Goal: Transaction & Acquisition: Purchase product/service

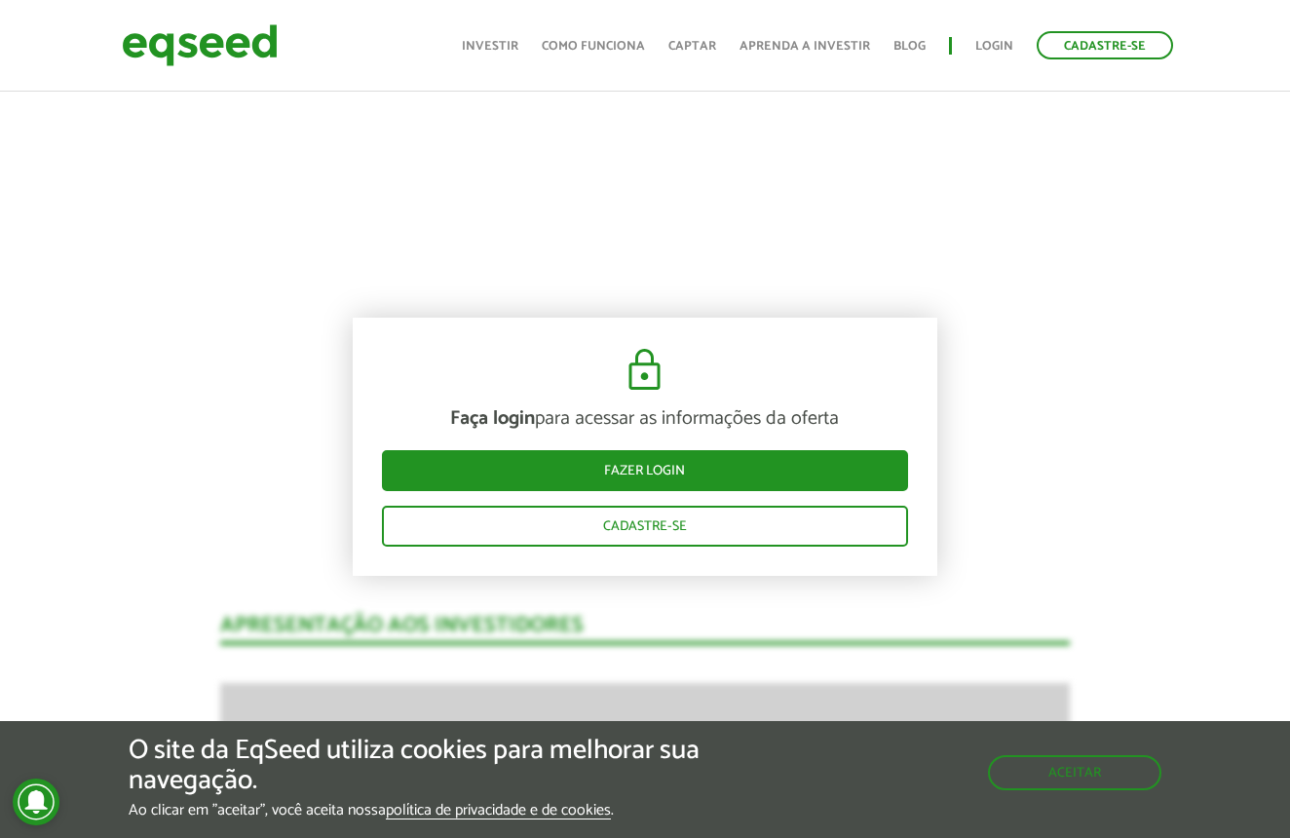
scroll to position [1210, 0]
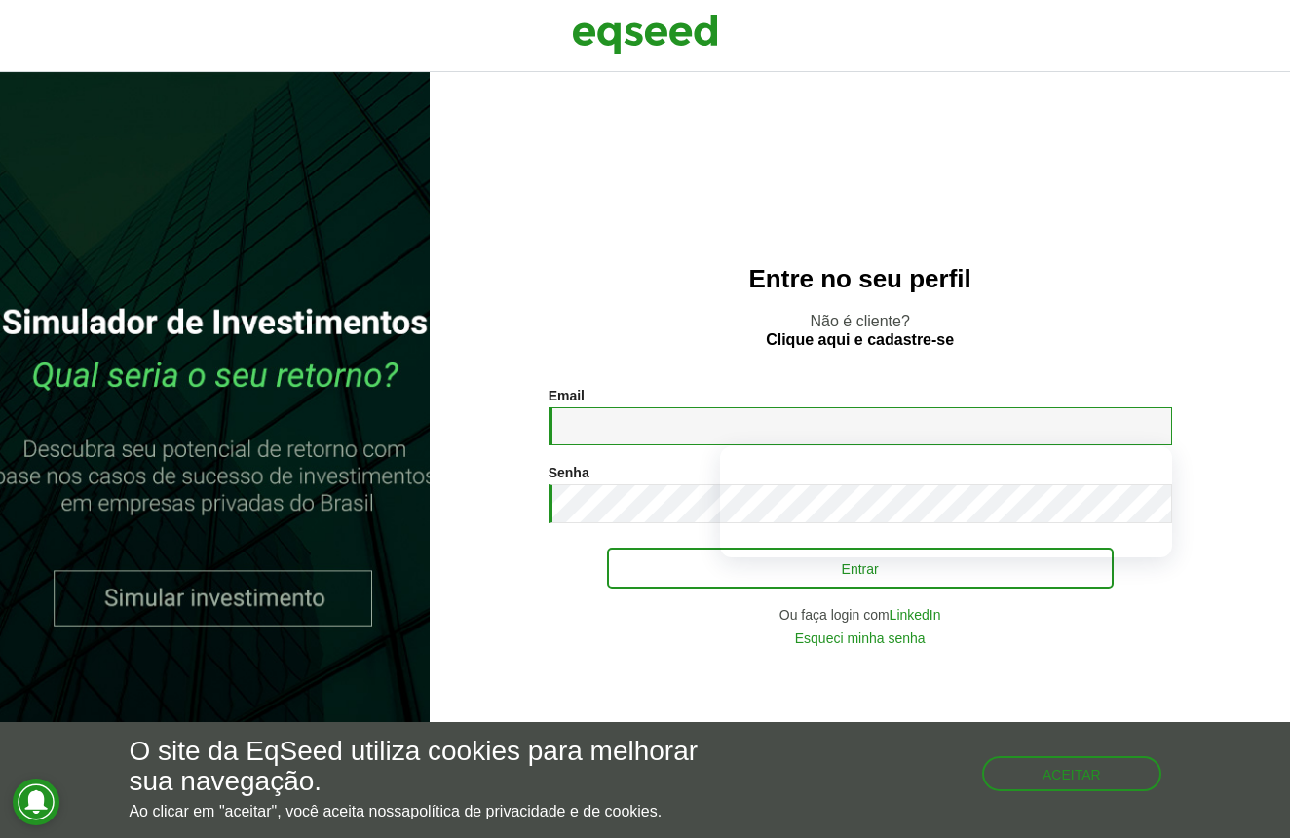
type input "**********"
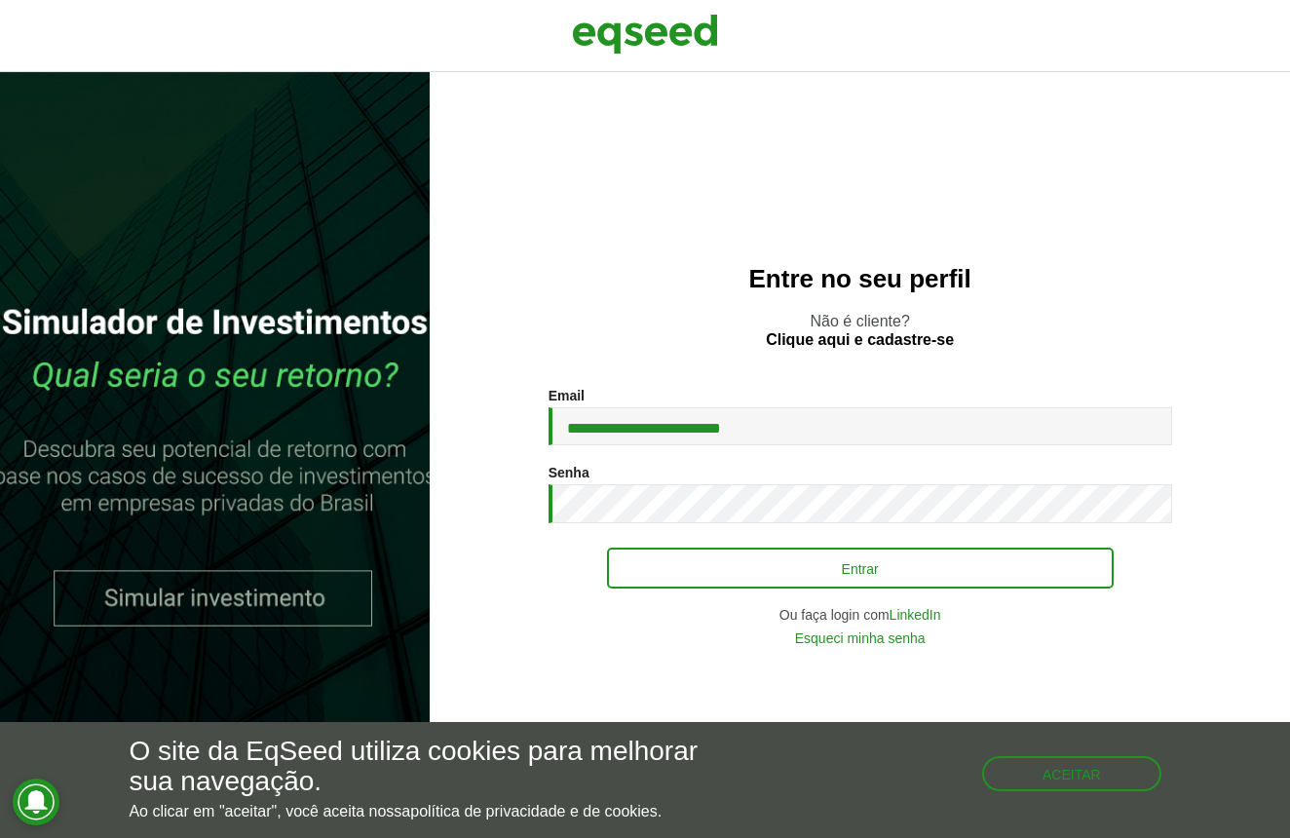
click at [764, 575] on button "Entrar" at bounding box center [860, 567] width 506 height 41
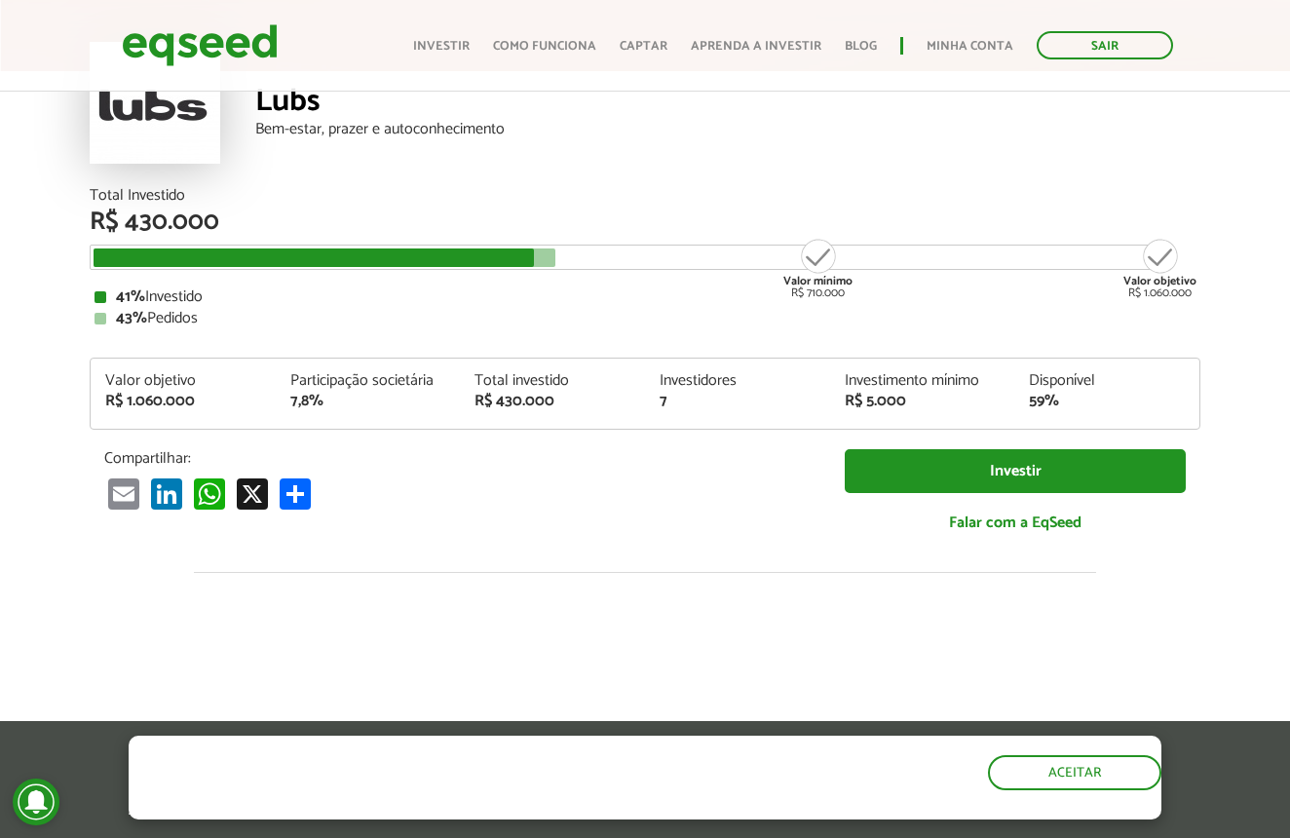
scroll to position [141, 1]
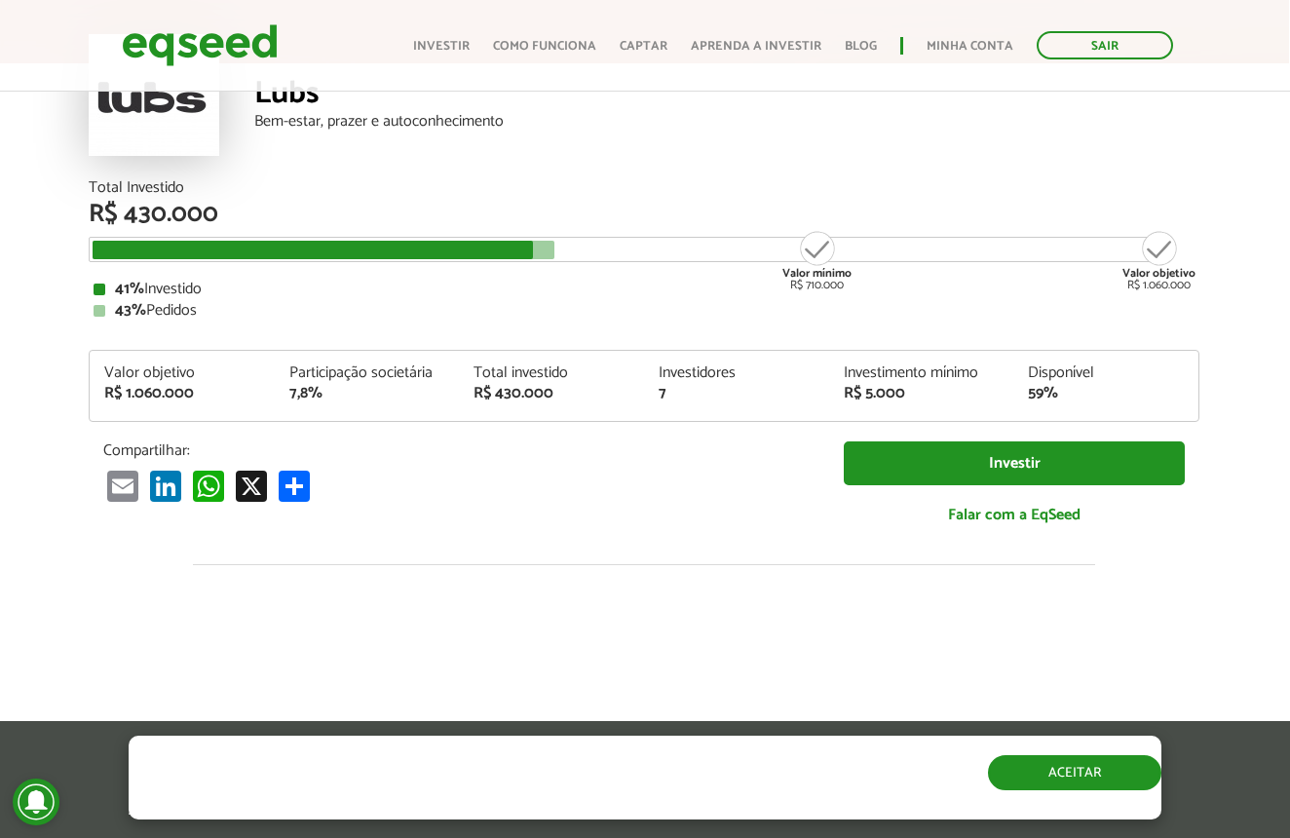
click at [1115, 790] on button "Aceitar" at bounding box center [1074, 772] width 173 height 35
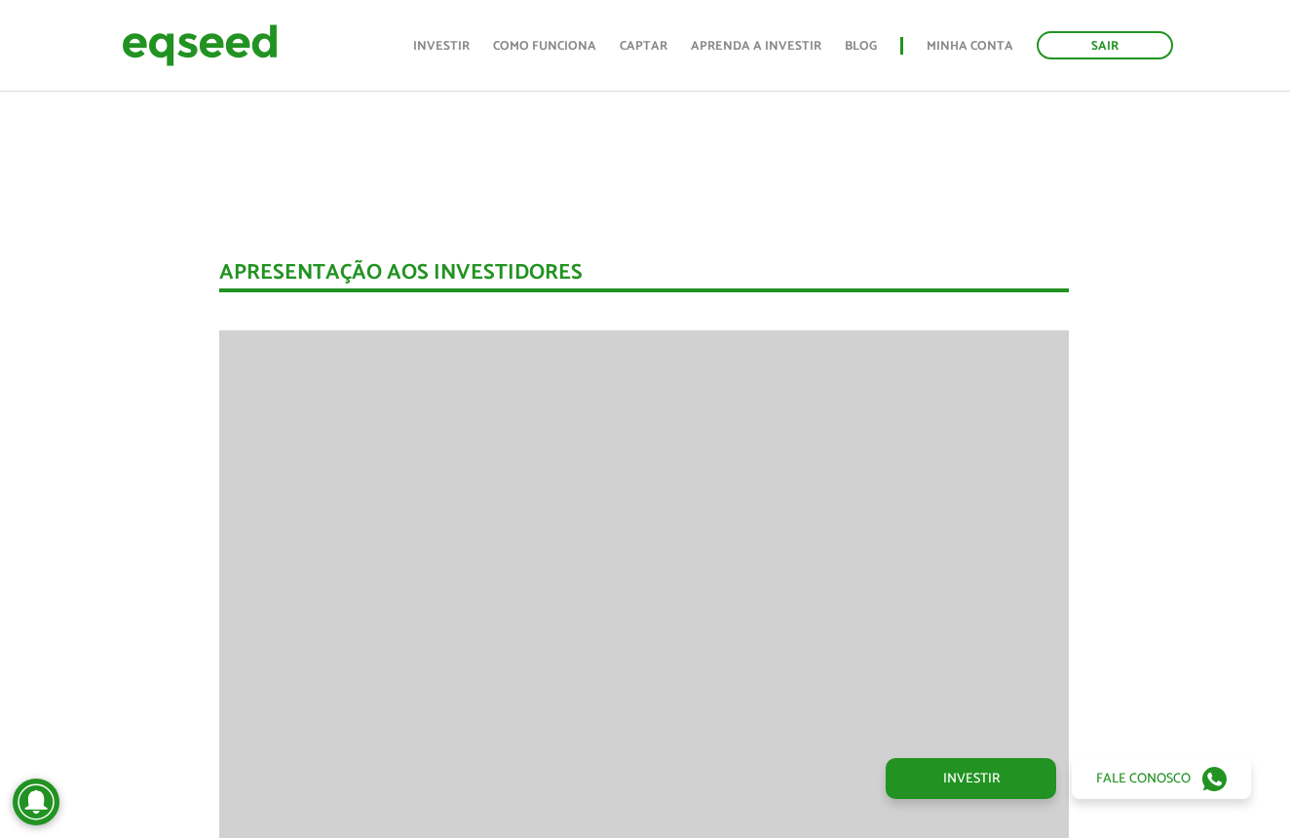
scroll to position [1363, 1]
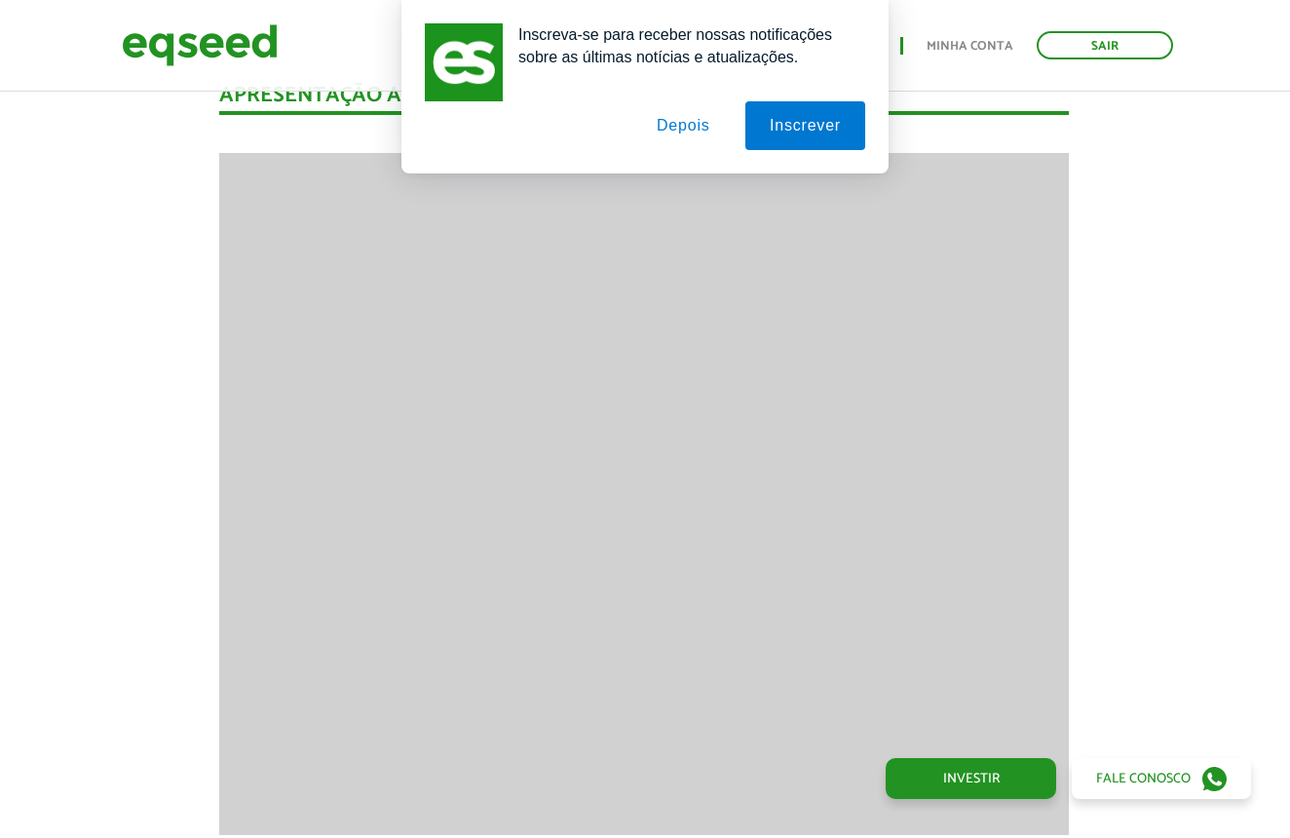
click at [701, 130] on button "Depois" at bounding box center [683, 125] width 102 height 49
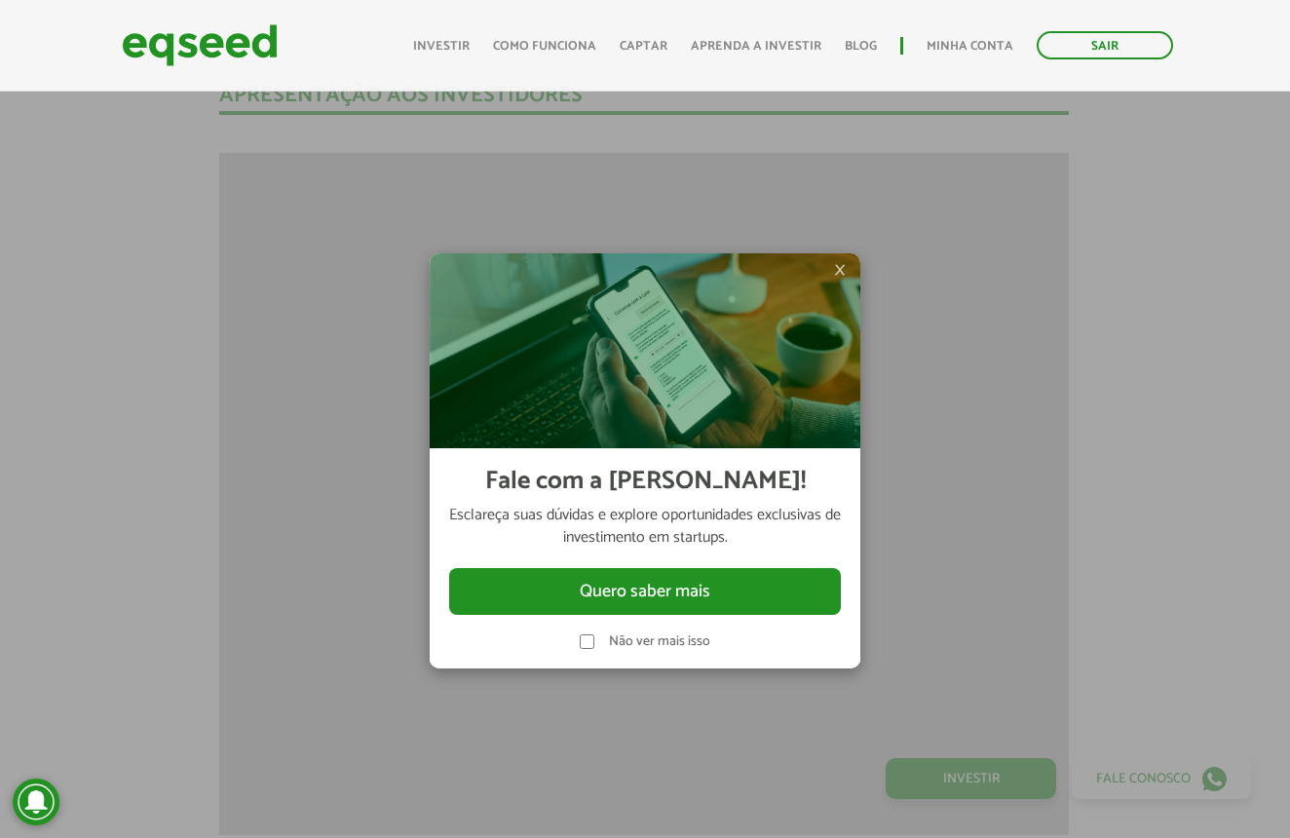
click at [980, 35] on ul "Início Investir Como funciona Captar Aprenda a investir Blog Minha conta Sair" at bounding box center [792, 45] width 779 height 28
click at [971, 41] on link "Minha conta" at bounding box center [969, 46] width 87 height 13
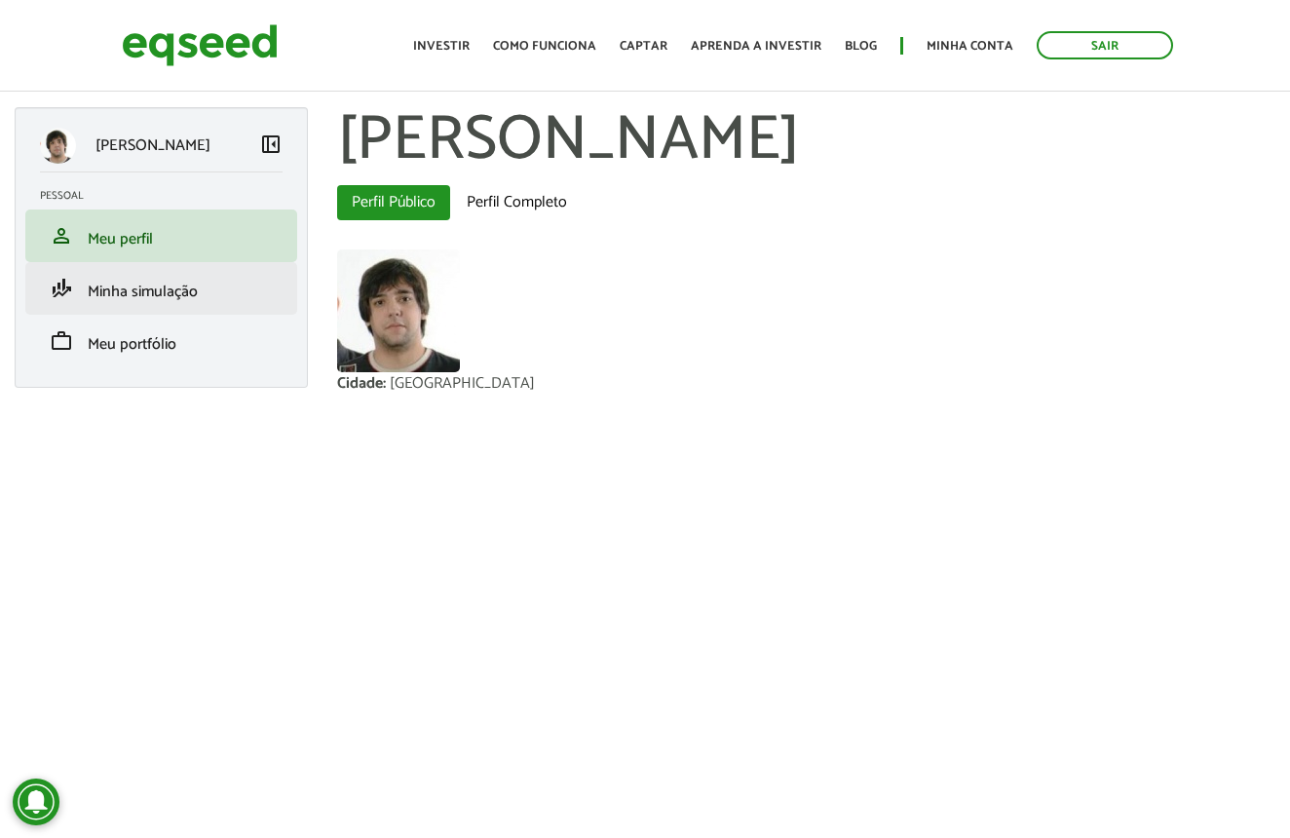
click at [208, 292] on link "finance_mode Minha simulação" at bounding box center [161, 288] width 243 height 23
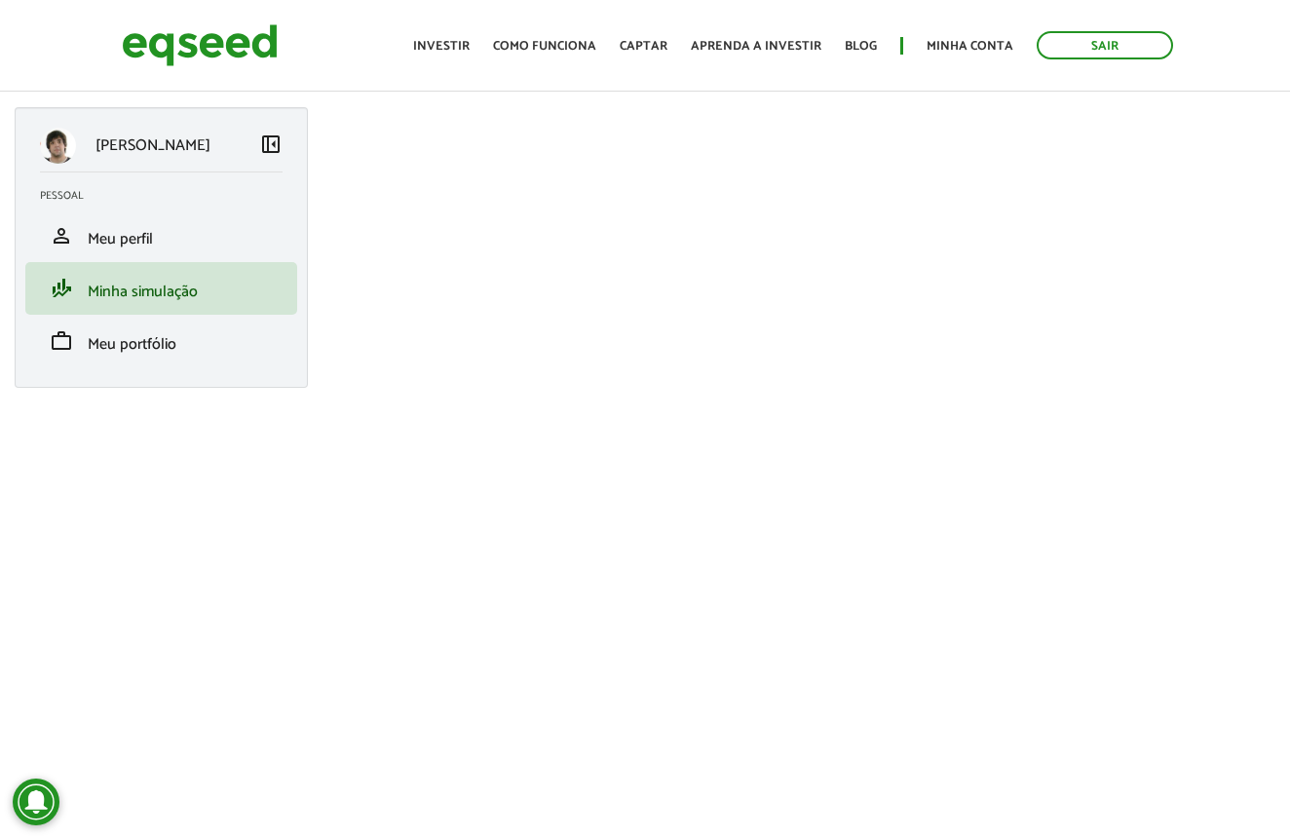
click at [125, 345] on span "Meu portfólio" at bounding box center [132, 344] width 89 height 26
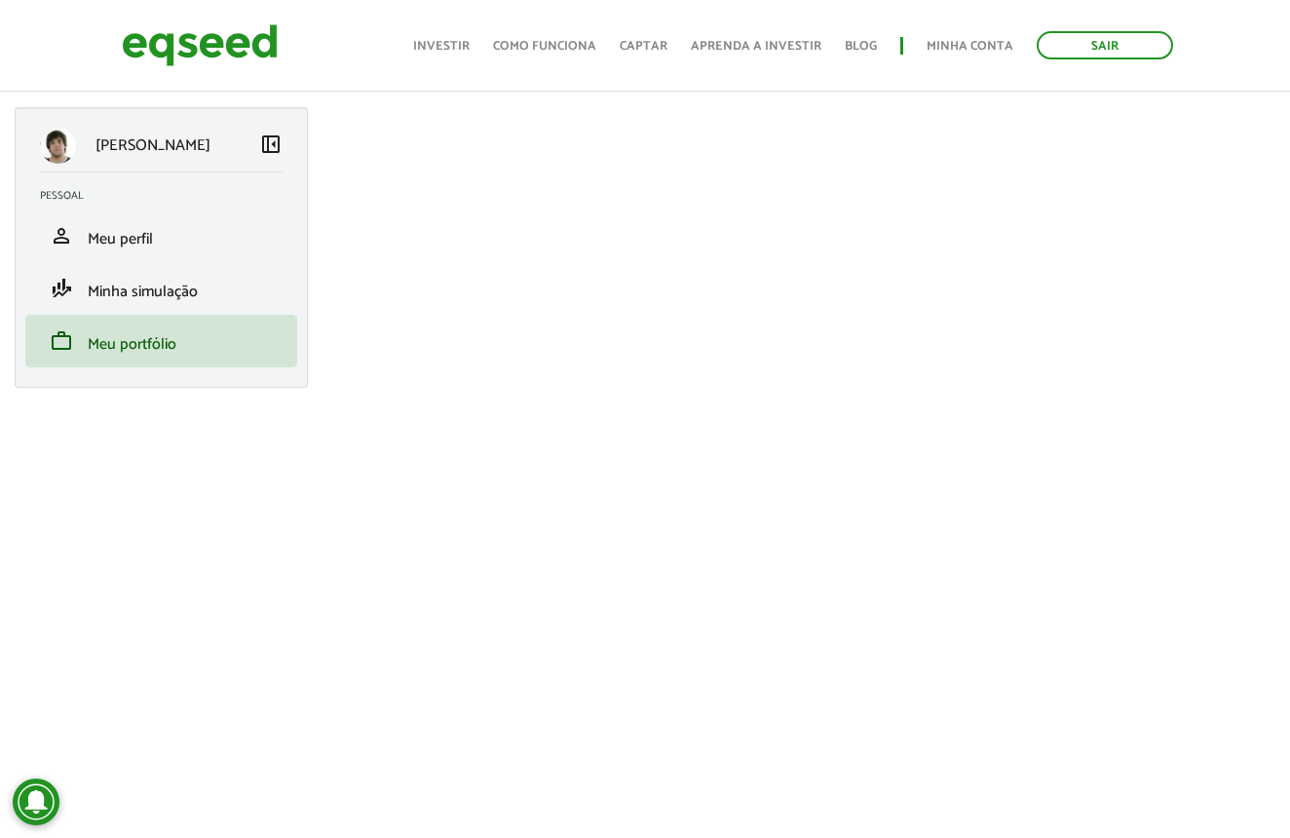
scroll to position [175, 0]
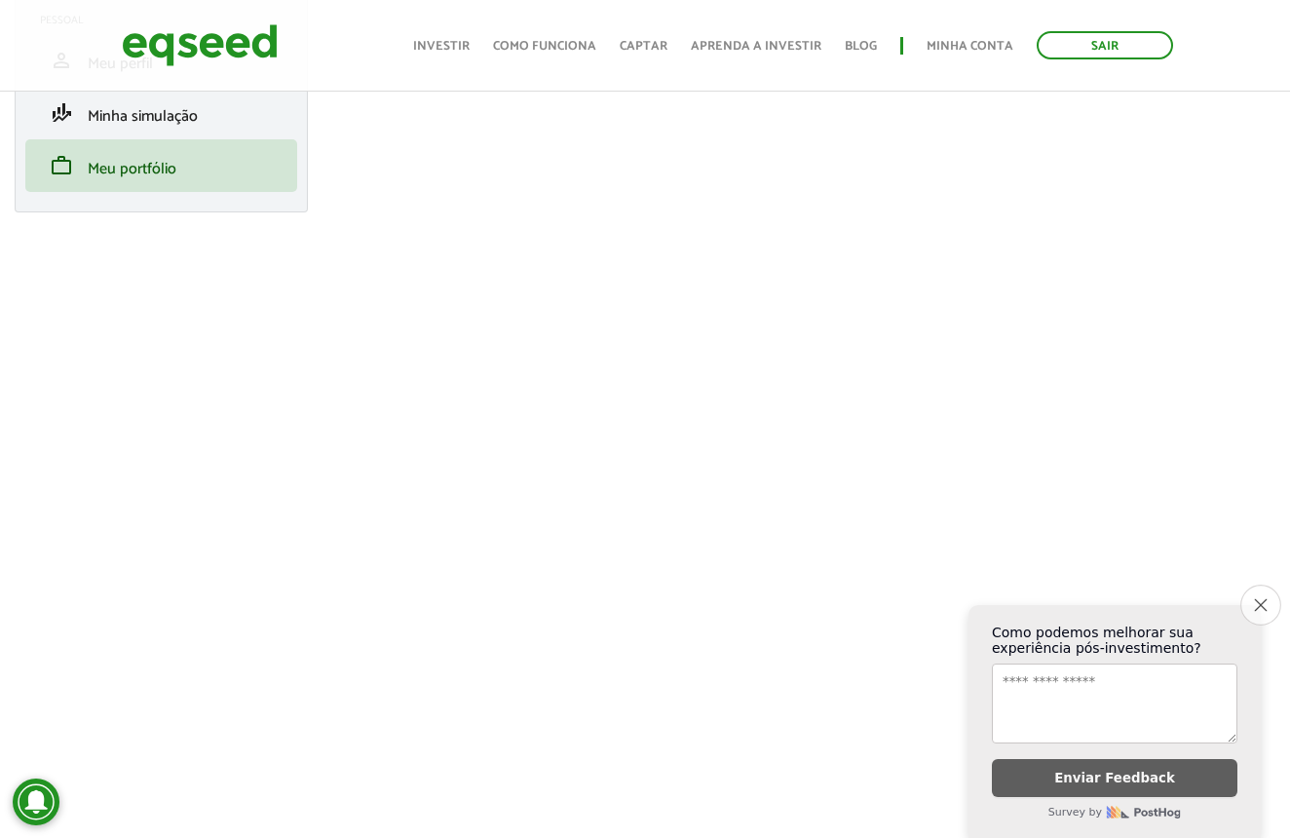
click at [1257, 611] on icon "Close survey" at bounding box center [1259, 604] width 13 height 13
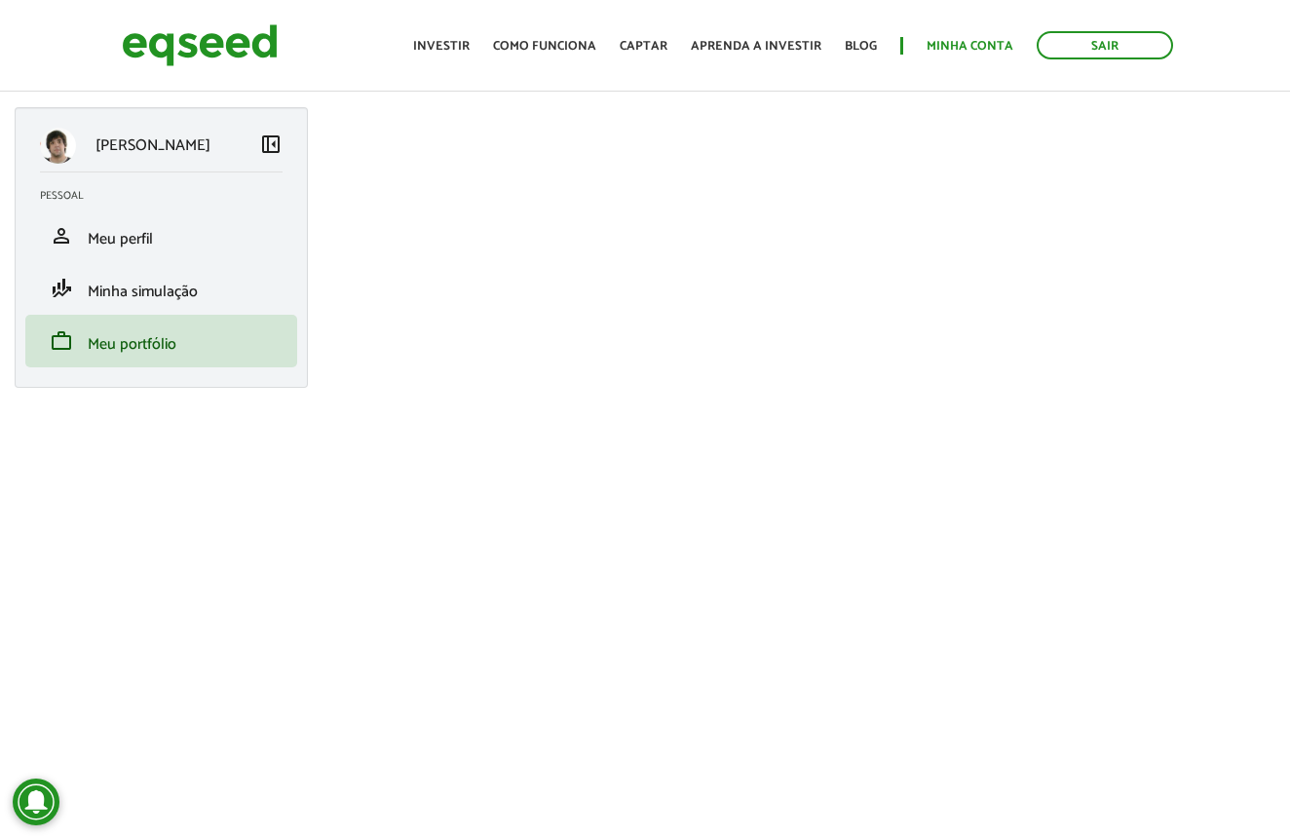
click at [945, 45] on link "Minha conta" at bounding box center [969, 46] width 87 height 13
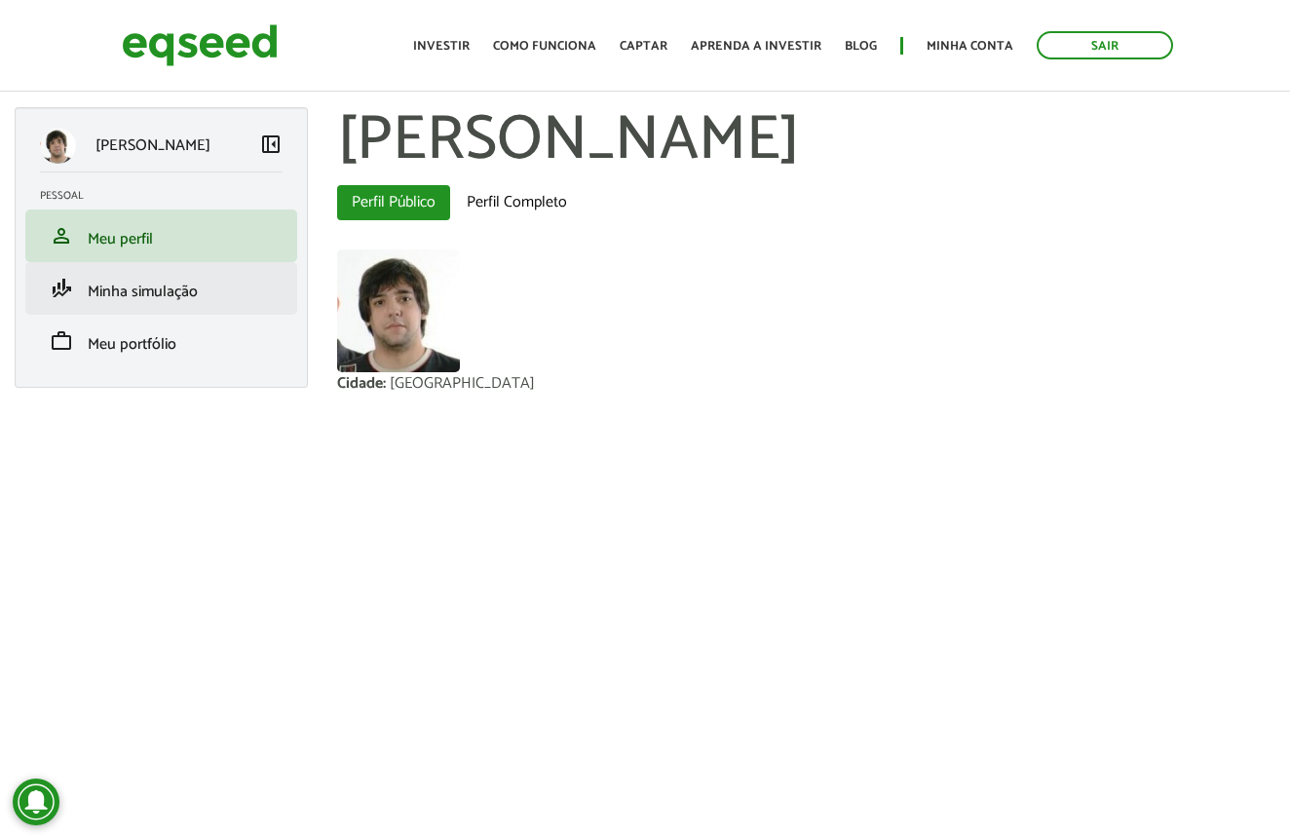
click at [222, 273] on li "finance_mode Minha simulação" at bounding box center [161, 288] width 272 height 53
click at [194, 286] on span "Minha simulação" at bounding box center [143, 292] width 110 height 26
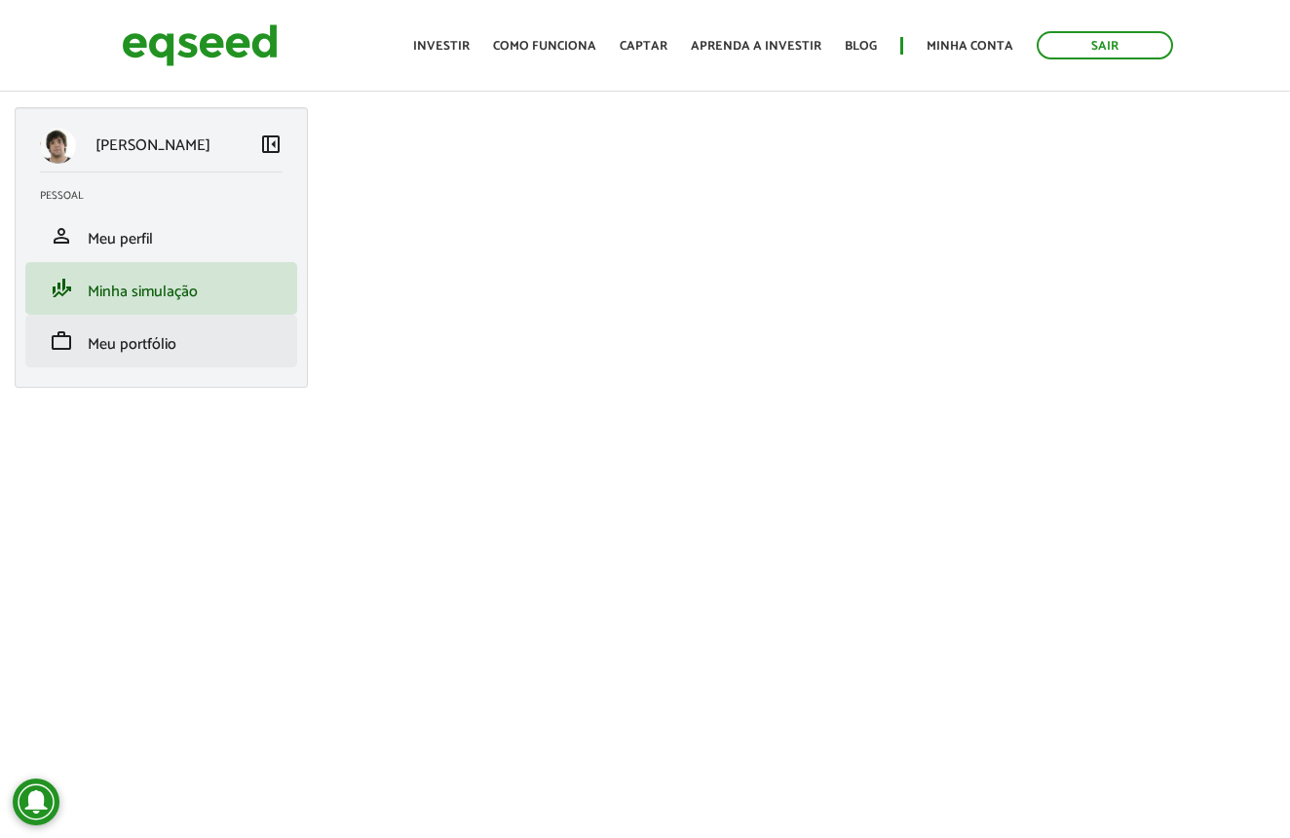
click at [134, 346] on span "Meu portfólio" at bounding box center [132, 344] width 89 height 26
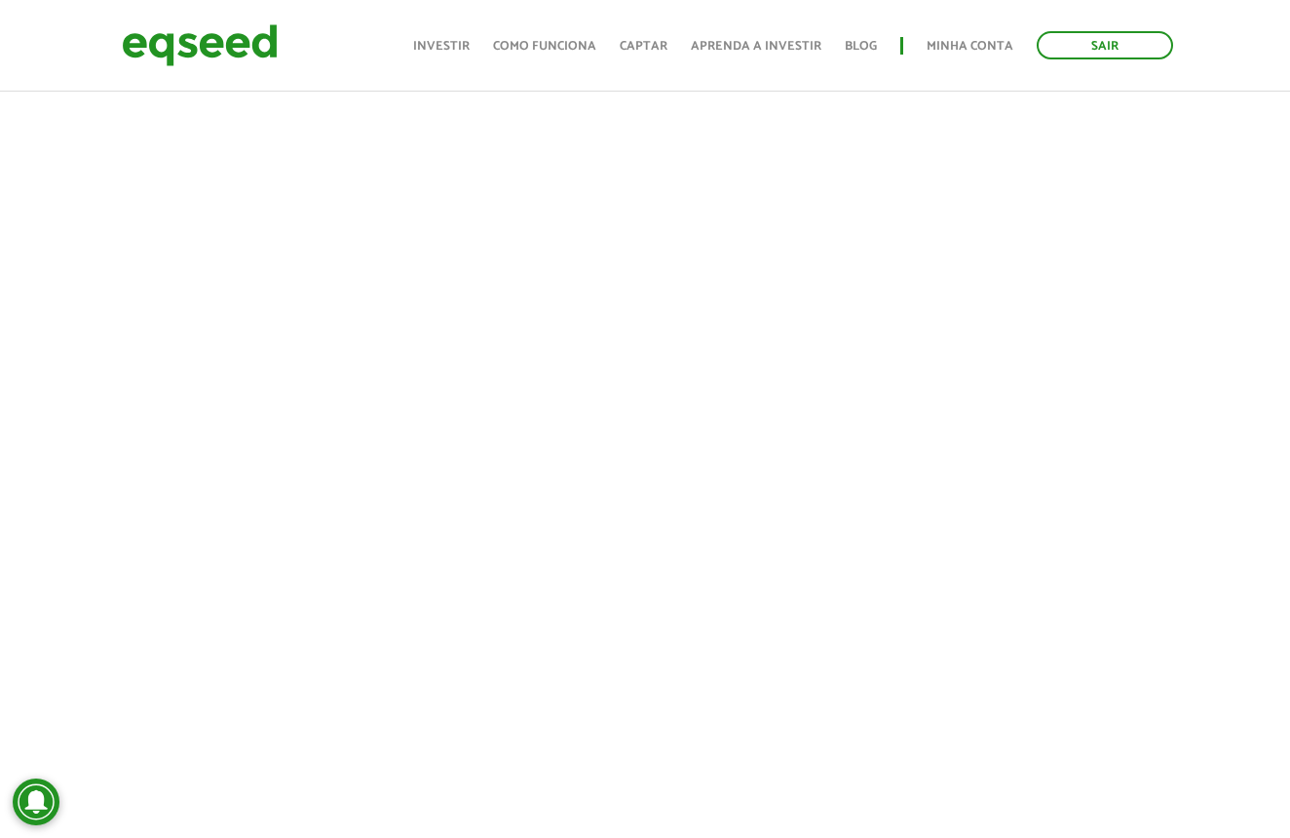
scroll to position [490, 0]
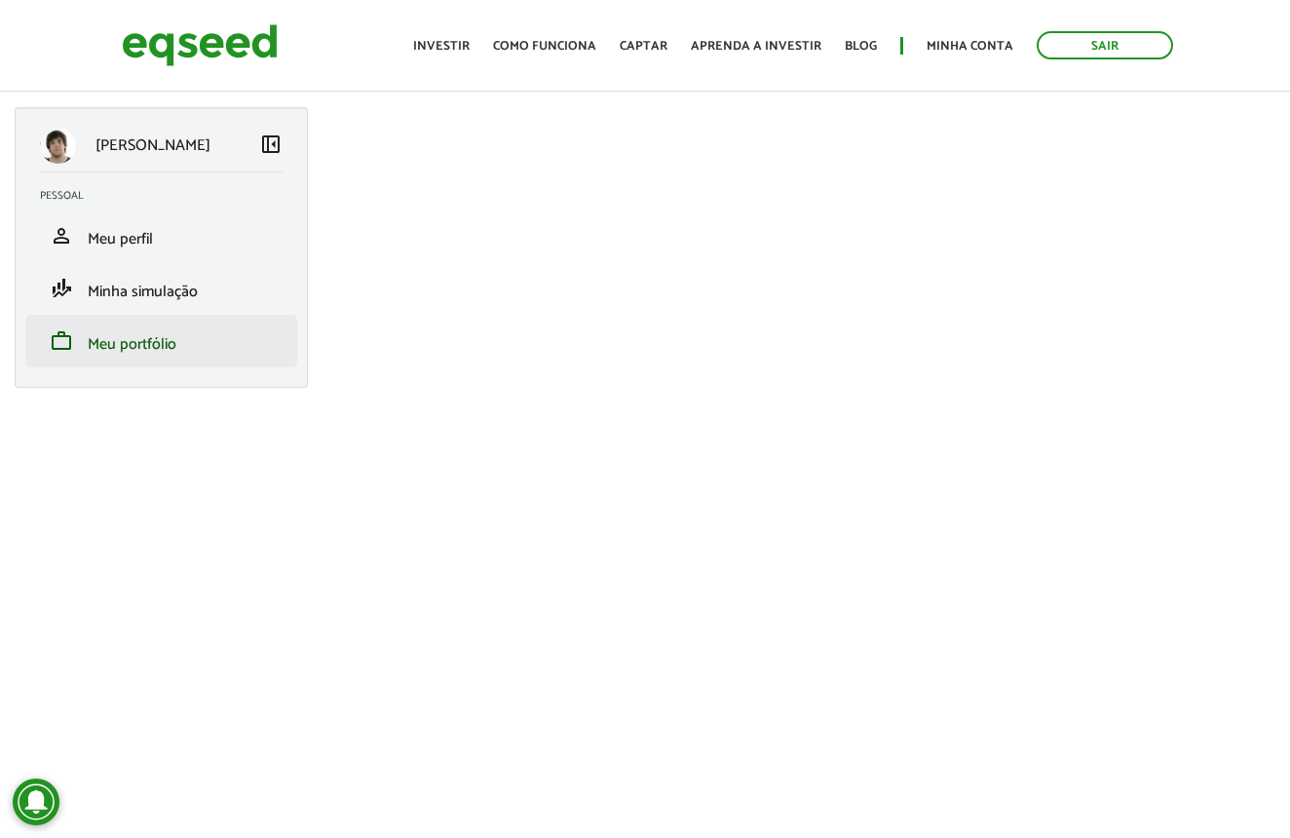
click at [166, 319] on li "work Meu portfólio" at bounding box center [161, 341] width 272 height 53
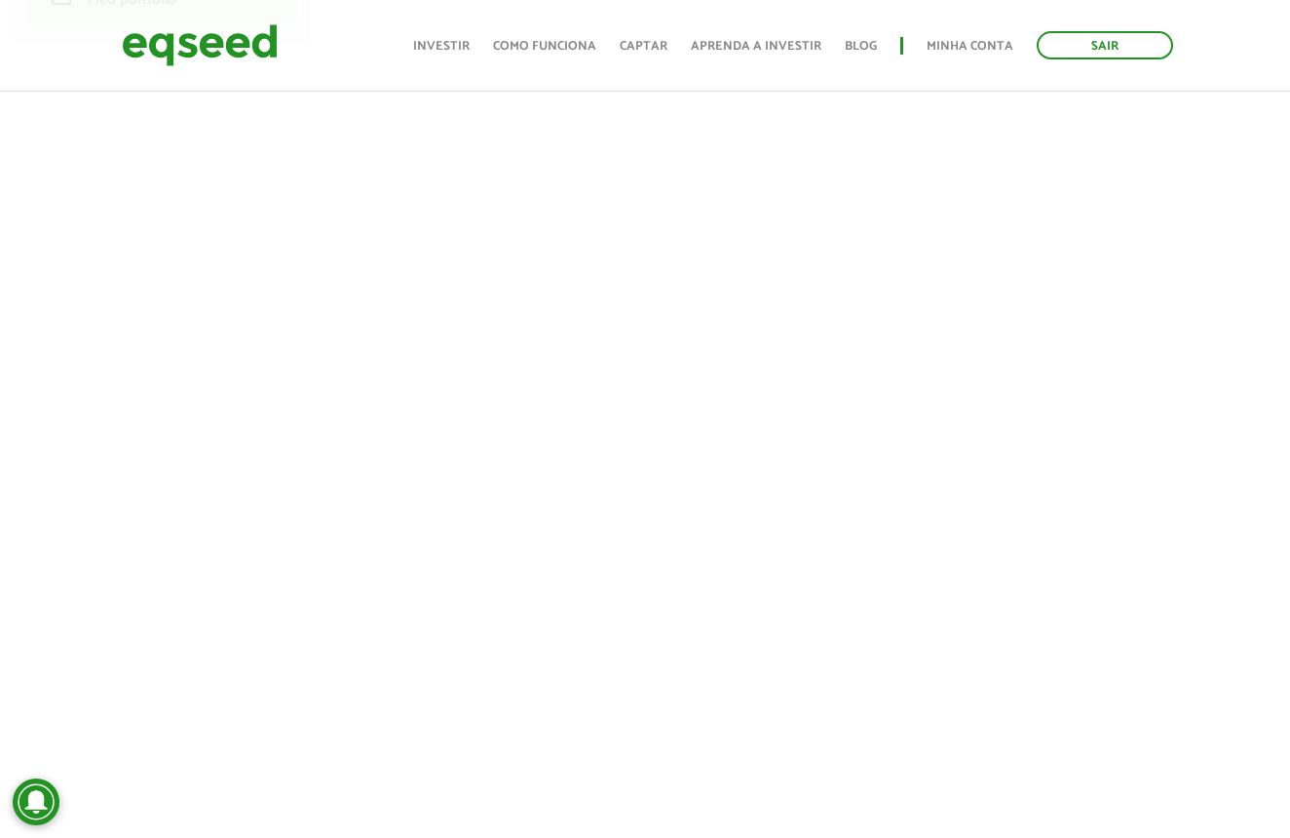
scroll to position [359, 0]
